Goal: Navigation & Orientation: Understand site structure

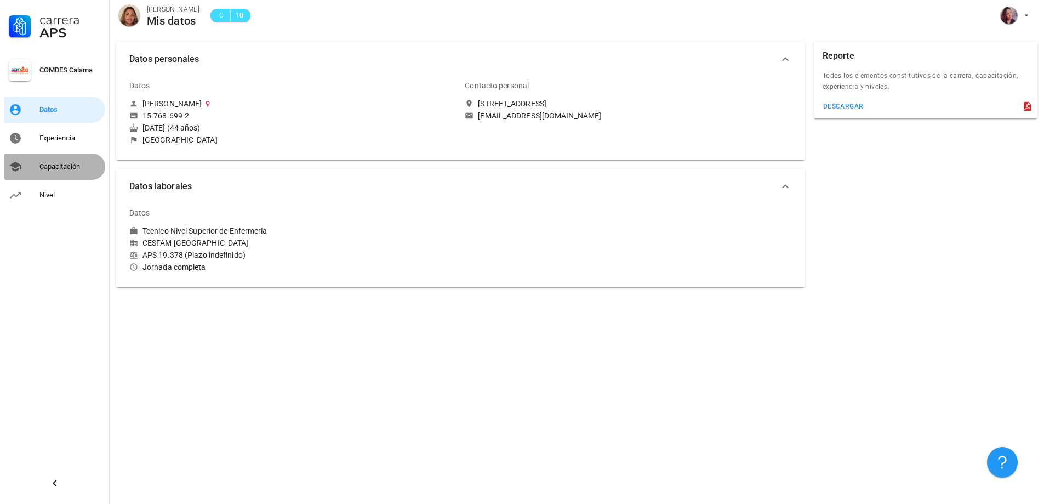
click at [75, 168] on div "Capacitación" at bounding box center [69, 166] width 61 height 9
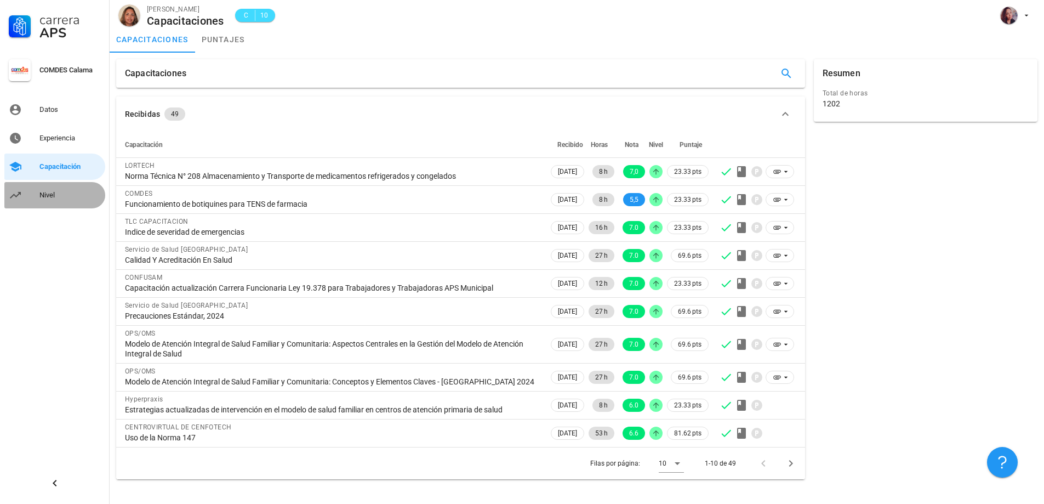
click at [44, 196] on div "Nivel" at bounding box center [69, 195] width 61 height 9
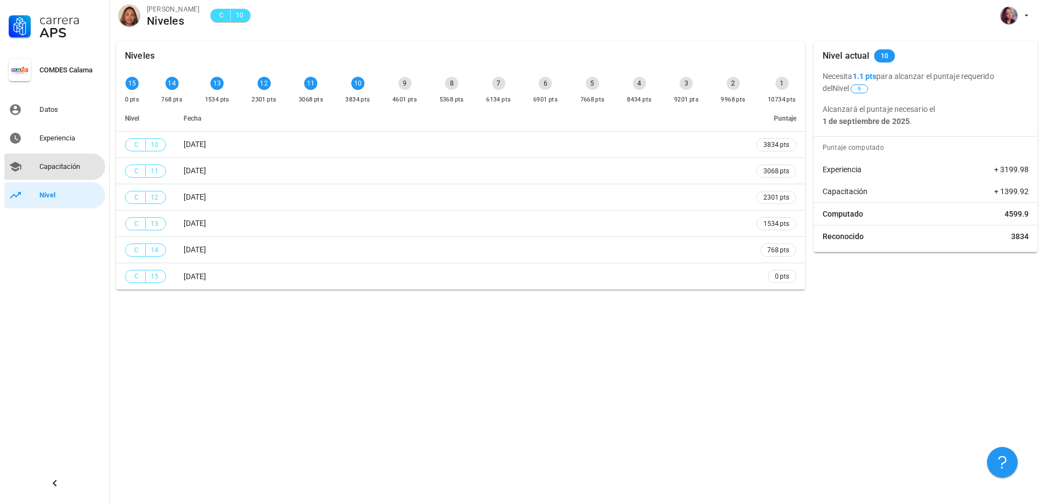
click at [56, 168] on div "Capacitación" at bounding box center [69, 166] width 61 height 9
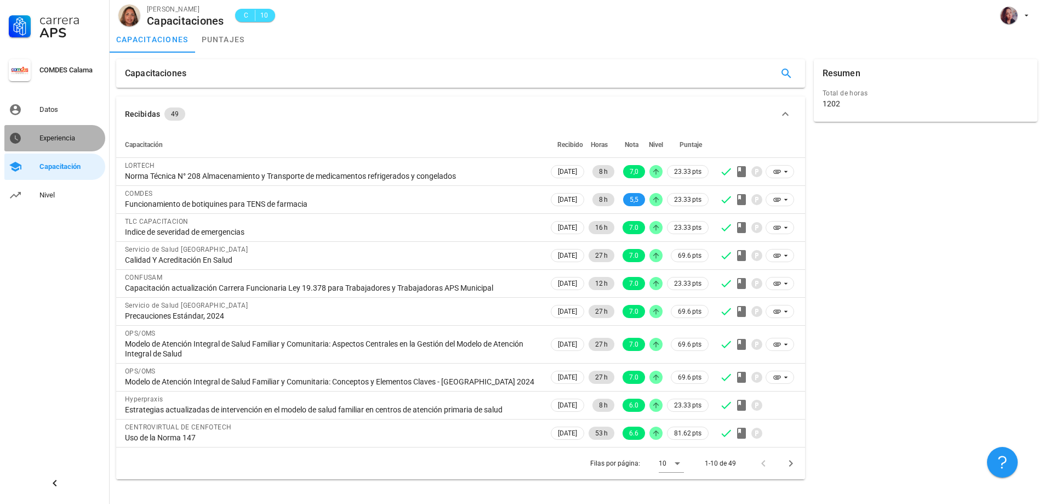
click at [67, 135] on div "Experiencia" at bounding box center [69, 138] width 61 height 9
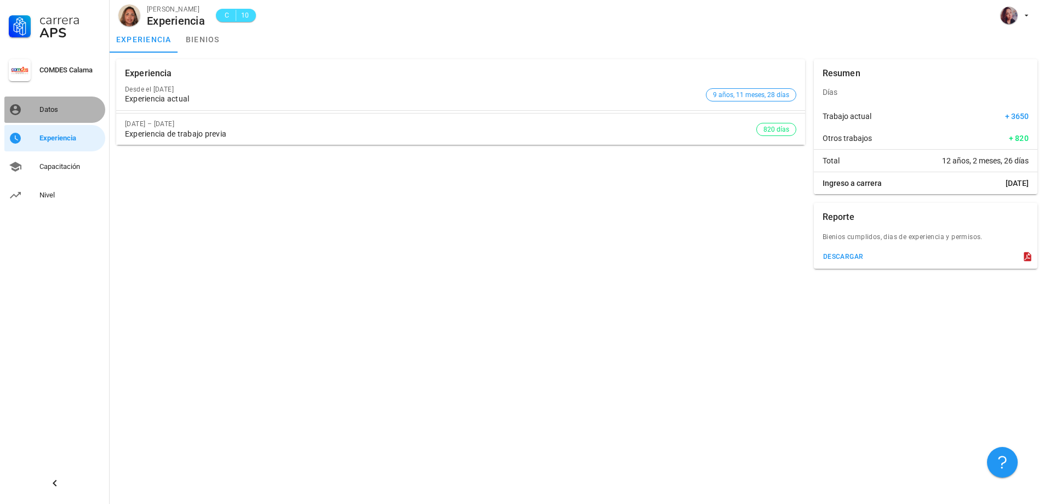
click at [69, 108] on div "Datos" at bounding box center [69, 109] width 61 height 9
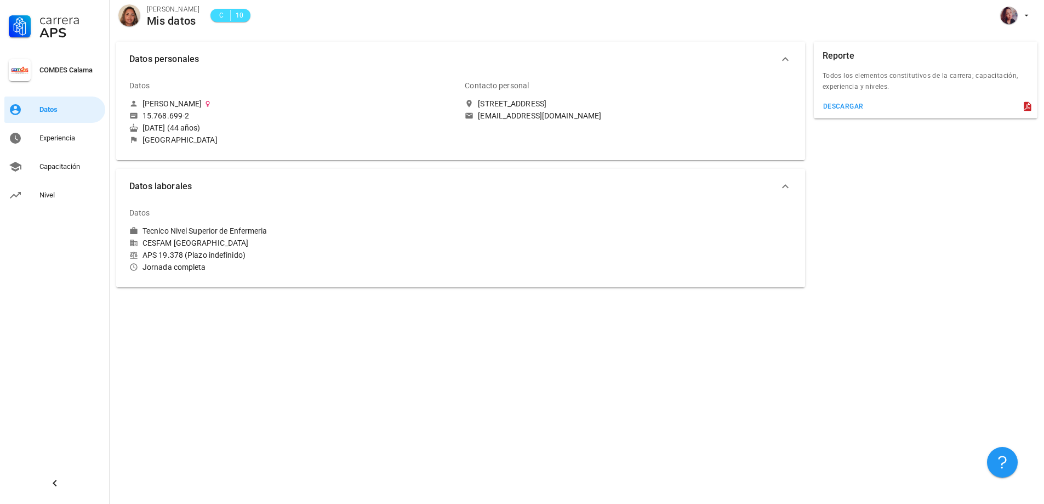
click at [139, 14] on div "avatar" at bounding box center [129, 15] width 22 height 22
click at [236, 14] on span "10" at bounding box center [239, 15] width 9 height 11
click at [138, 21] on div "avatar" at bounding box center [129, 15] width 22 height 22
drag, startPoint x: 76, startPoint y: 55, endPoint x: 77, endPoint y: 74, distance: 19.3
click at [77, 60] on div "COMDES Calama" at bounding box center [54, 74] width 101 height 39
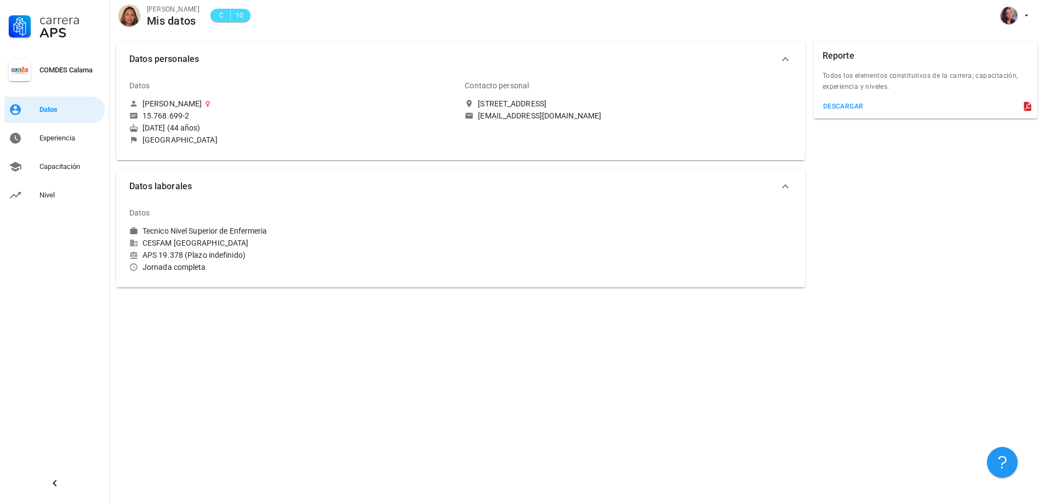
click at [77, 74] on div "COMDES Calama" at bounding box center [69, 70] width 61 height 9
click at [50, 8] on div "Carrera APS" at bounding box center [54, 26] width 101 height 53
